Goal: Task Accomplishment & Management: Manage account settings

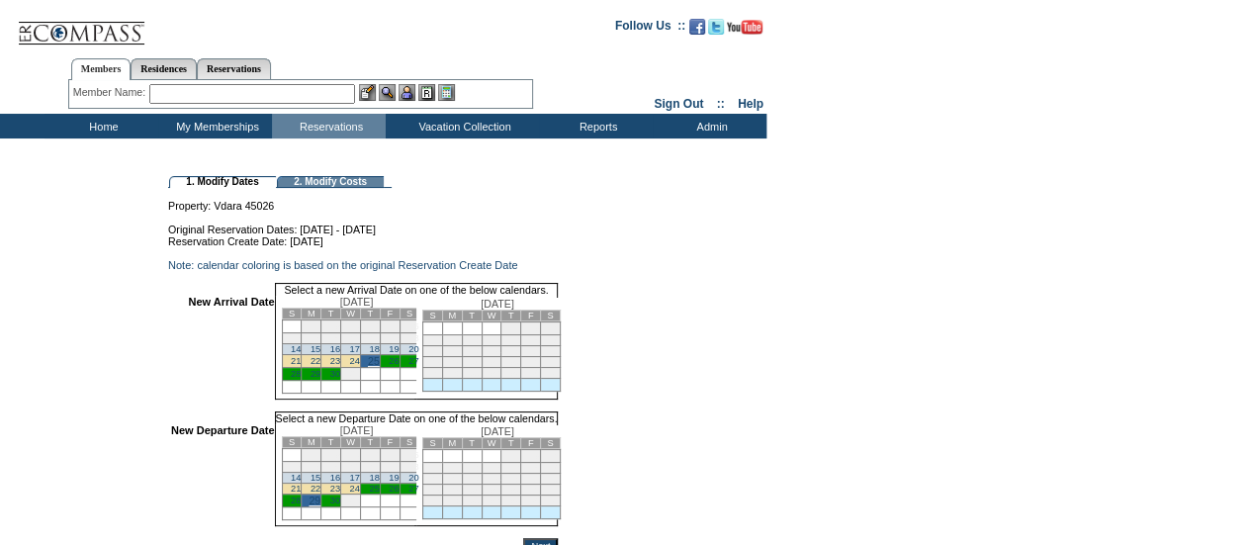
scroll to position [120, 0]
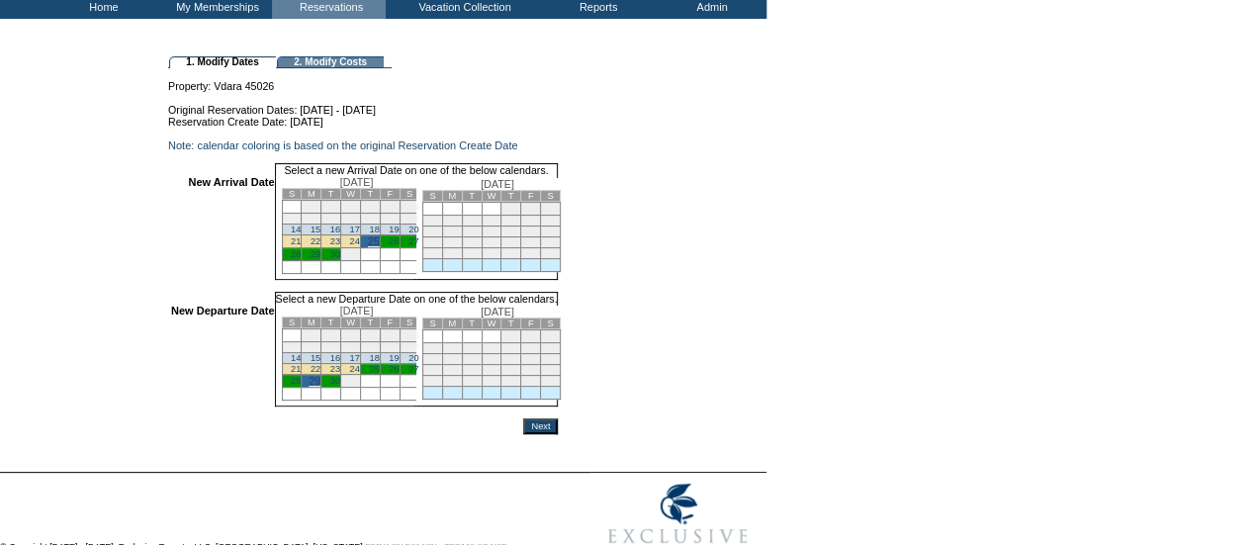
click at [558, 434] on input "Next" at bounding box center [540, 426] width 35 height 16
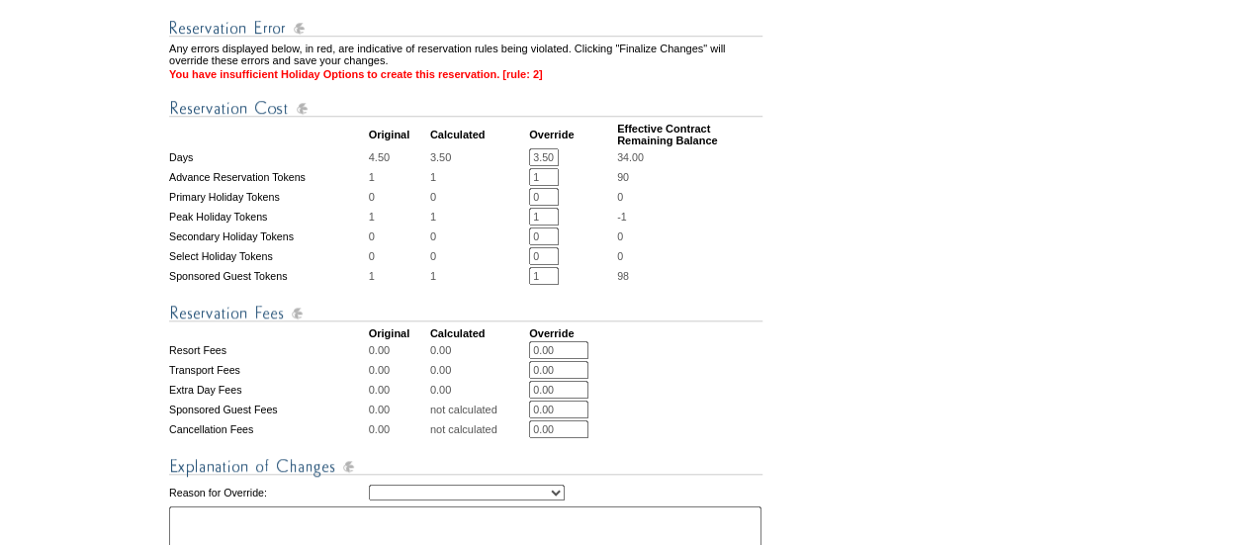
scroll to position [692, 0]
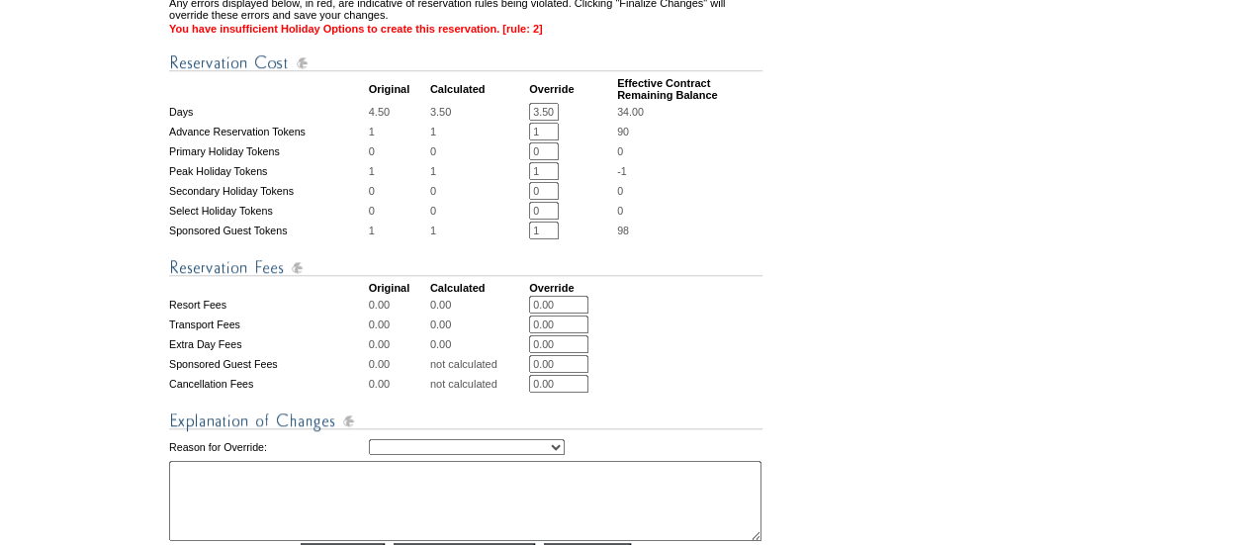
click at [466, 455] on select "Creating Continuous Stay Days Rebooked After Cancellation Editing Occupant Expe…" at bounding box center [467, 447] width 196 height 16
drag, startPoint x: 807, startPoint y: 351, endPoint x: 730, endPoint y: 337, distance: 78.4
click at [730, 313] on td at bounding box center [689, 305] width 145 height 18
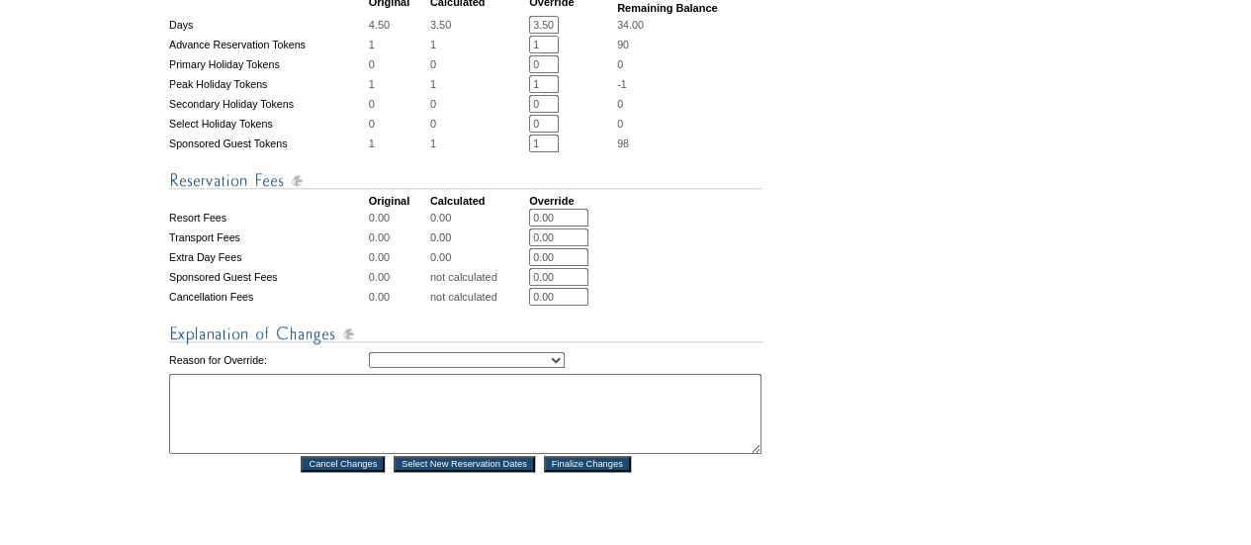
scroll to position [778, 0]
click at [531, 369] on select "Creating Continuous Stay Days Rebooked After Cancellation Editing Occupant Expe…" at bounding box center [467, 361] width 196 height 16
select select "1043"
click at [369, 369] on select "Creating Continuous Stay Days Rebooked After Cancellation Editing Occupant Expe…" at bounding box center [467, 361] width 196 height 16
click at [418, 434] on textarea at bounding box center [465, 415] width 592 height 80
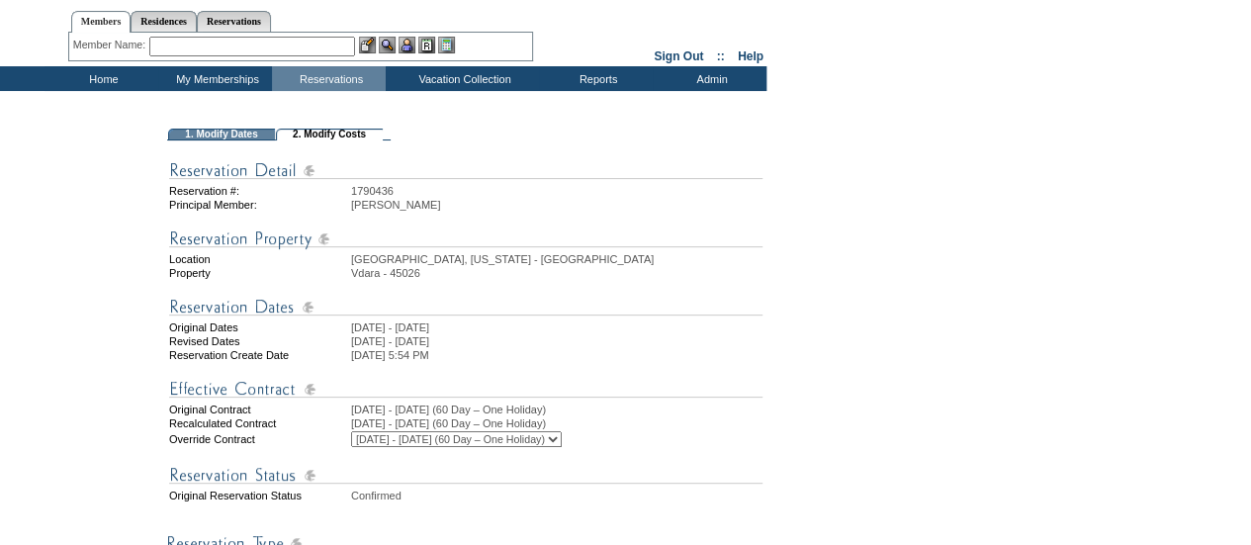
scroll to position [1048, 0]
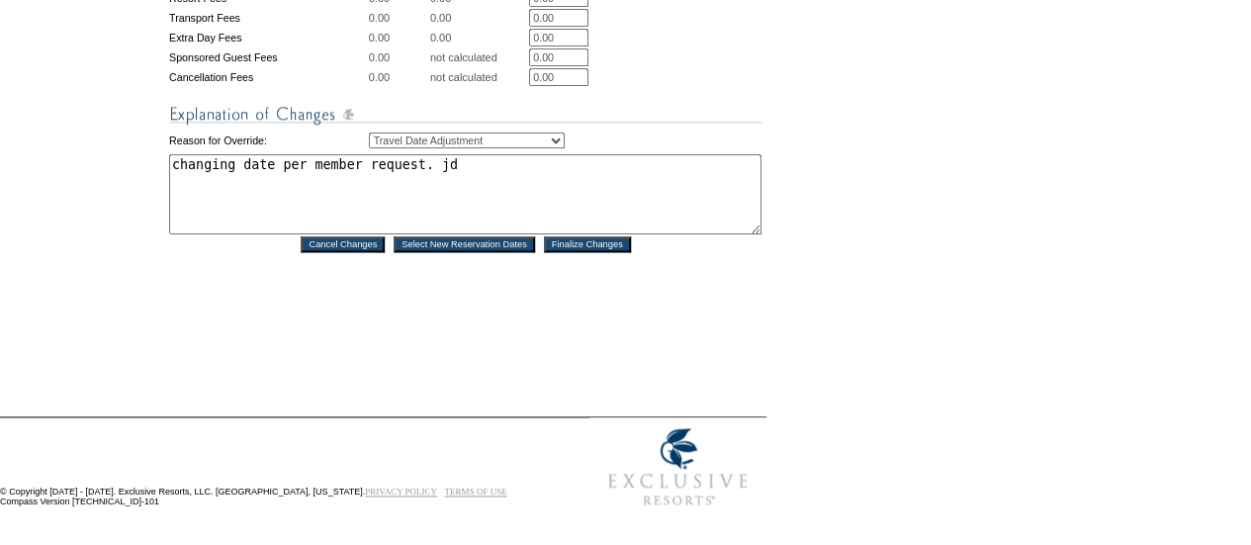
type textarea "changing date per member request. jd"
click at [605, 240] on input "Finalize Changes" at bounding box center [587, 244] width 87 height 16
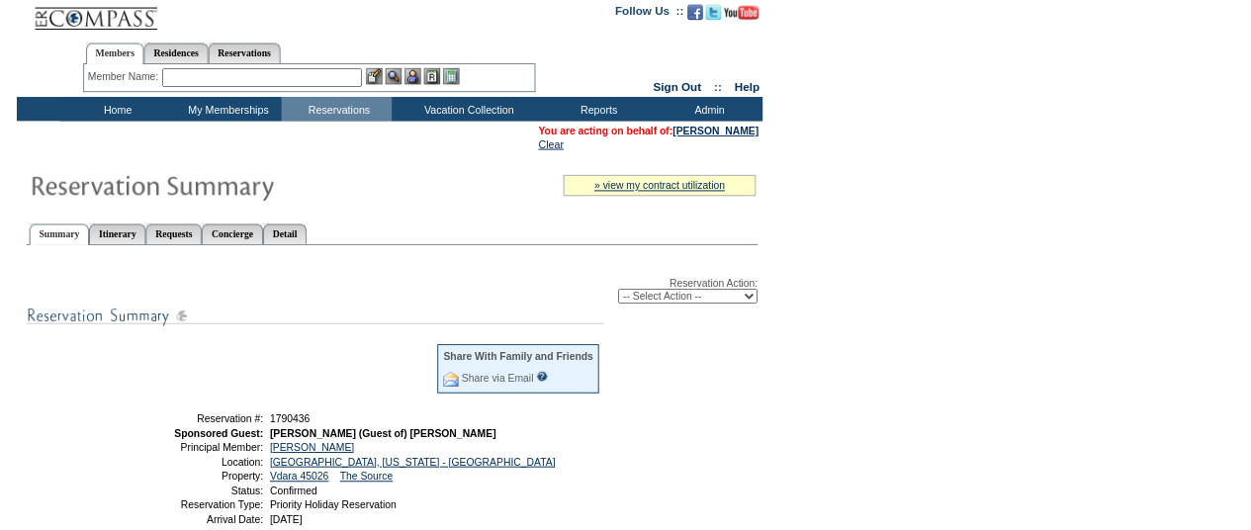
scroll to position [8, 0]
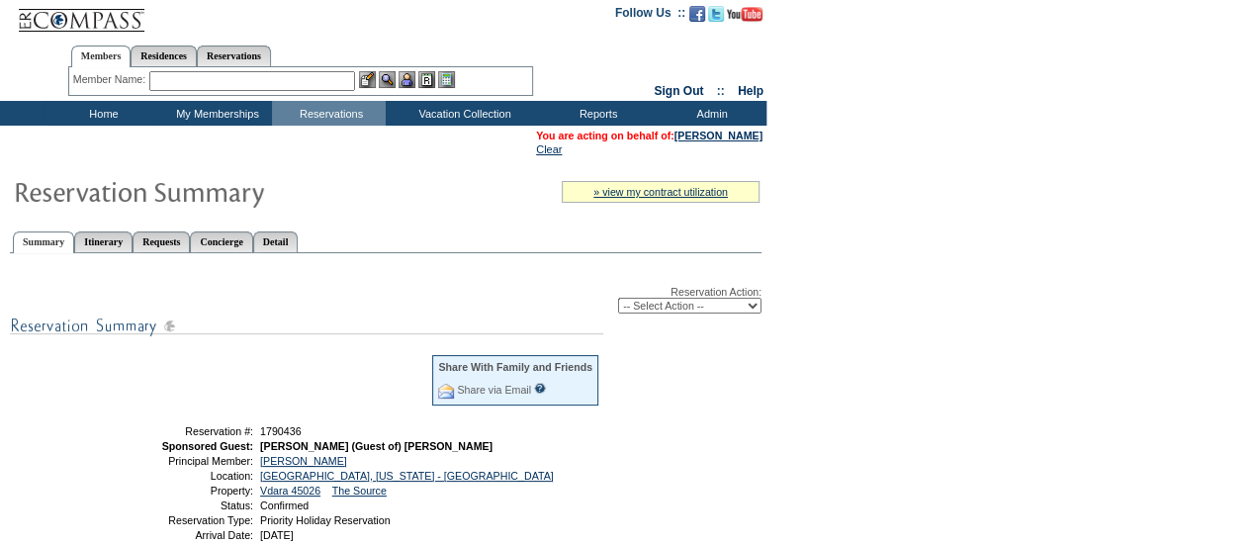
click at [306, 76] on input "text" at bounding box center [252, 81] width 206 height 20
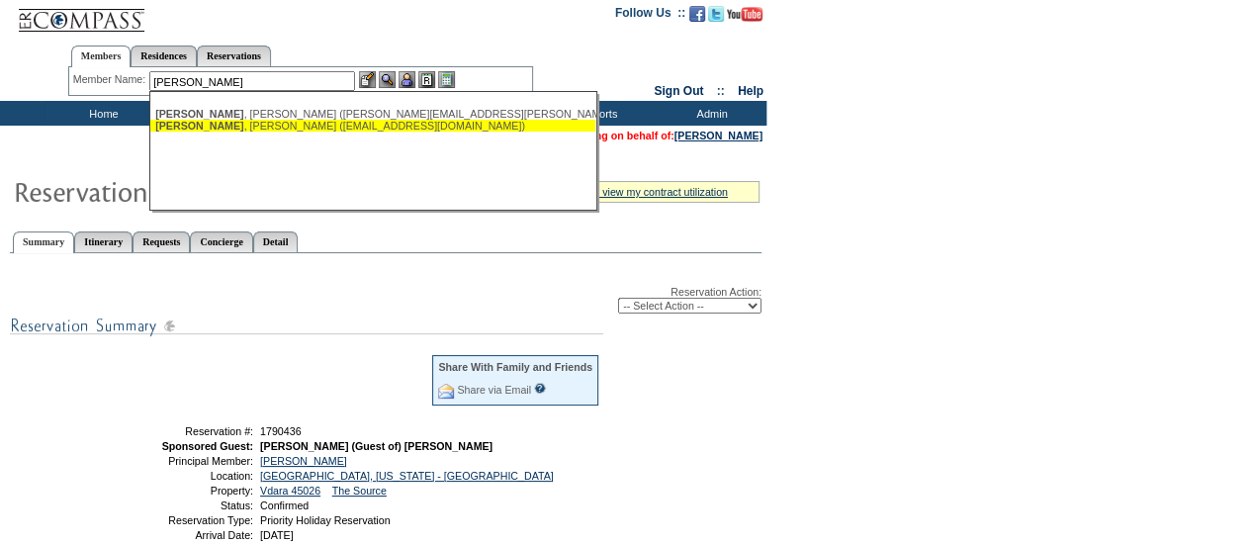
click at [289, 128] on div "[PERSON_NAME] ([EMAIL_ADDRESS][DOMAIN_NAME])" at bounding box center [372, 126] width 435 height 12
type input "[PERSON_NAME] ([EMAIL_ADDRESS][DOMAIN_NAME])"
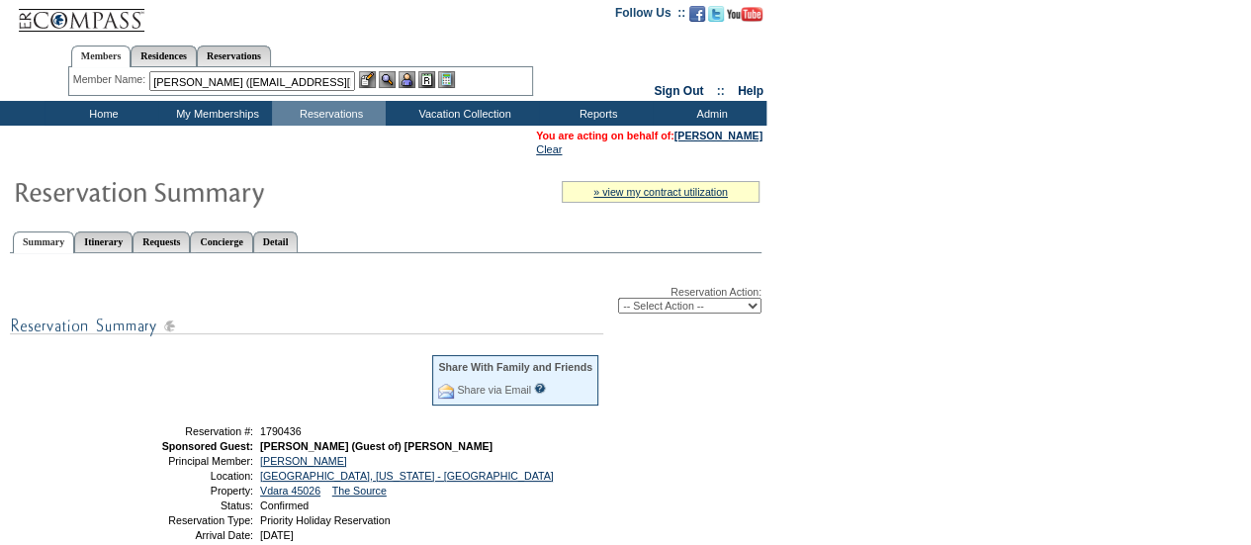
click at [410, 80] on img at bounding box center [406, 79] width 17 height 17
click at [395, 82] on img at bounding box center [387, 79] width 17 height 17
